Goal: Transaction & Acquisition: Purchase product/service

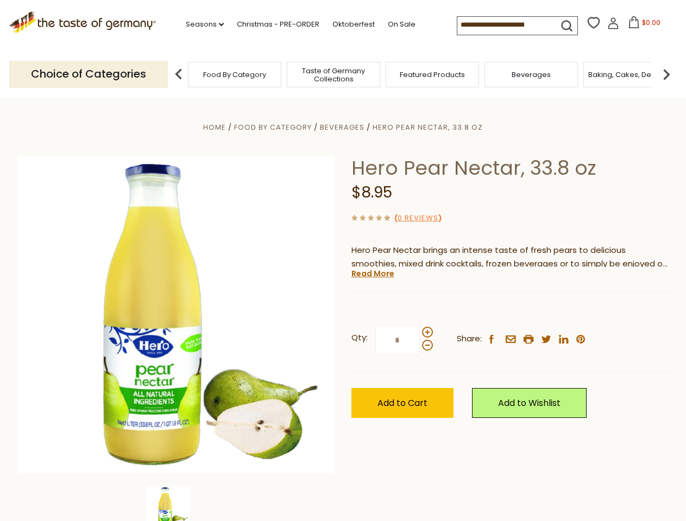
click at [343, 261] on div "Home Food By Category [GEOGRAPHIC_DATA] Hero Pear Nectar, 33.8 oz Hero Pear Nec…" at bounding box center [343, 330] width 668 height 418
click at [200, 24] on link "Seasons dropdown_arrow" at bounding box center [205, 24] width 38 height 12
click at [642, 26] on span "$0.00" at bounding box center [651, 22] width 18 height 9
click at [343, 261] on div "Home Food By Category [GEOGRAPHIC_DATA] Hero Pear Nectar, 33.8 oz Hero Pear Nec…" at bounding box center [343, 330] width 668 height 418
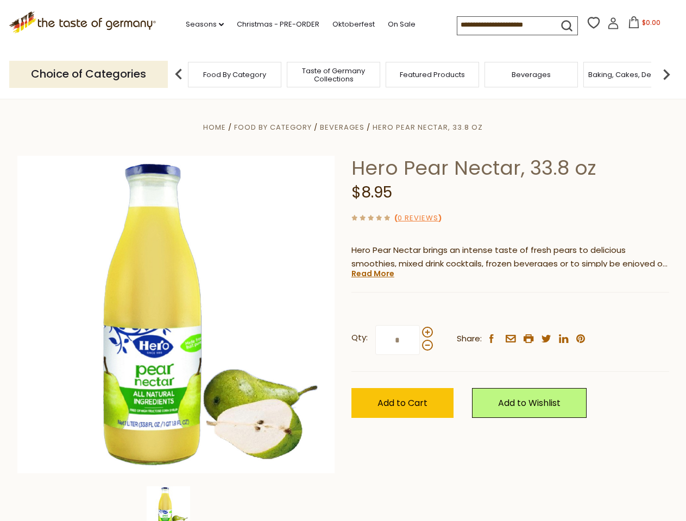
click at [200, 24] on link "Seasons dropdown_arrow" at bounding box center [205, 24] width 38 height 12
click at [642, 26] on span "$0.00" at bounding box center [651, 22] width 18 height 9
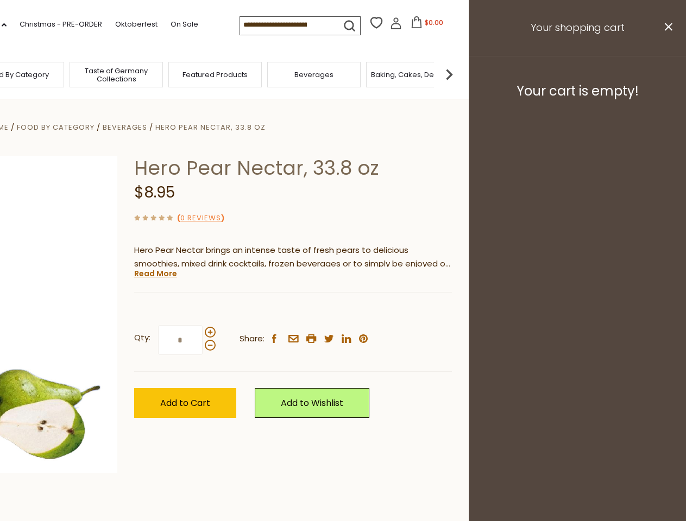
click at [92, 74] on div "All Seasons Recipes Game Day [DATE] [DATE] [DATE][PERSON_NAME] [DATE] Springfes…" at bounding box center [30, 255] width 123 height 460
click at [666, 74] on footer "Your cart is empty!" at bounding box center [577, 91] width 217 height 70
click at [343, 310] on div "Qty: * Share: facebook email printer twitter linkedin pinterest" at bounding box center [293, 340] width 318 height 63
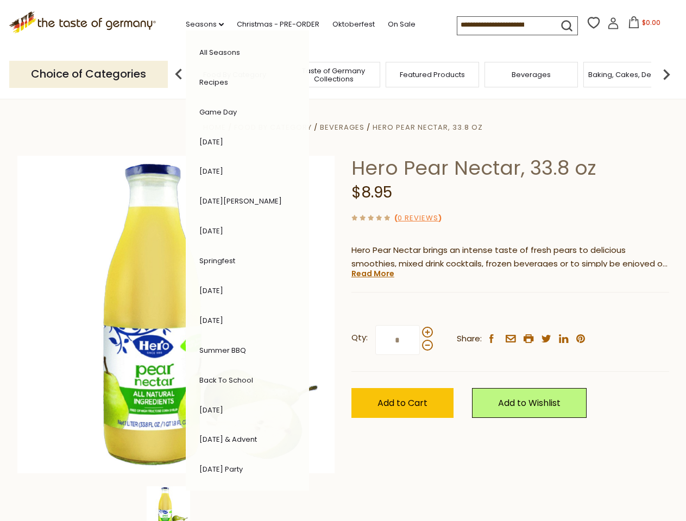
click at [176, 504] on div "Home Food By Category [GEOGRAPHIC_DATA] Hero Pear Nectar, 33.8 oz Hero Pear Nec…" at bounding box center [343, 330] width 668 height 418
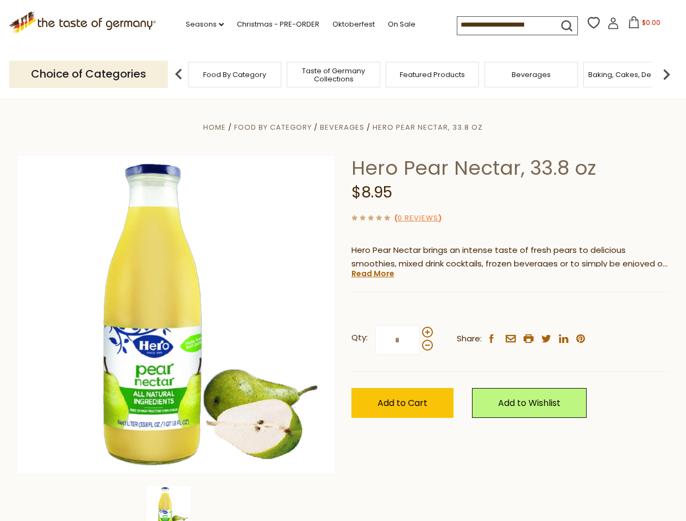
click at [176, 504] on img at bounding box center [168, 507] width 43 height 43
click at [372, 274] on link "Read More" at bounding box center [372, 273] width 43 height 11
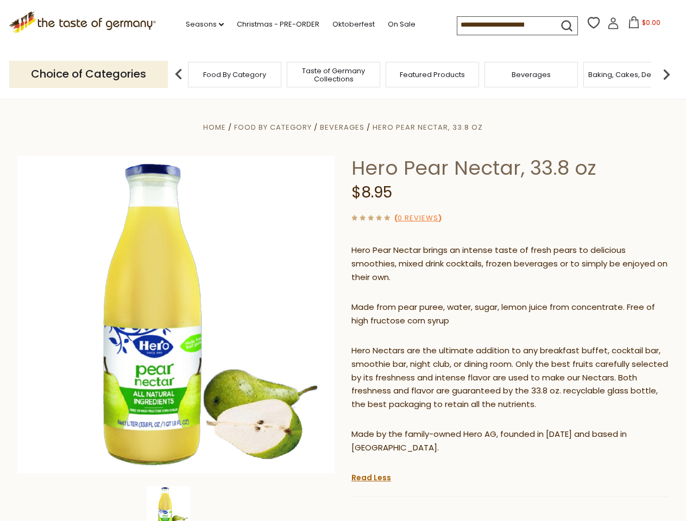
click at [427, 344] on p "Hero Nectars are the ultimate addition to any breakfast buffet, cocktail bar, s…" at bounding box center [510, 378] width 318 height 68
